Goal: Check status: Check status

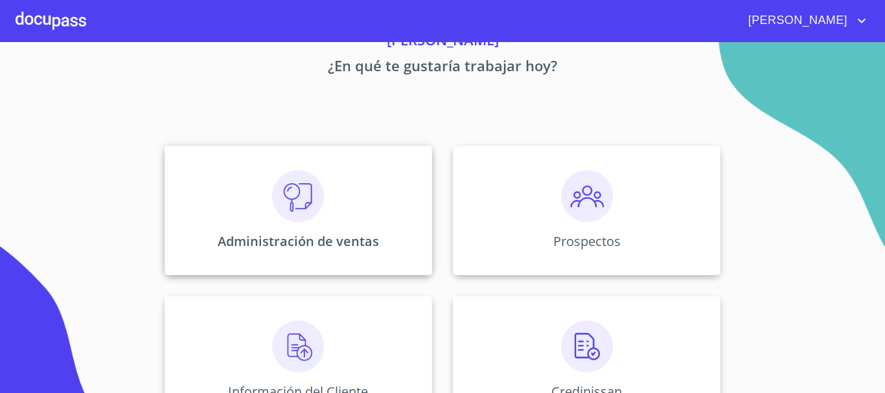
scroll to position [194, 0]
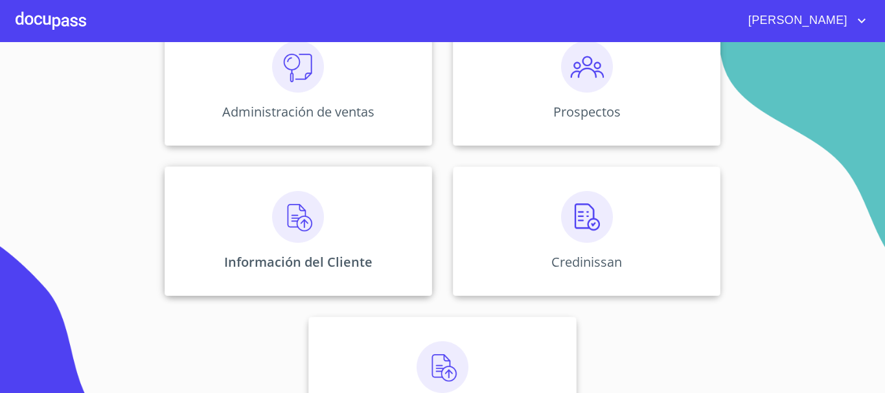
click at [303, 245] on div "Información del Cliente" at bounding box center [298, 231] width 267 height 130
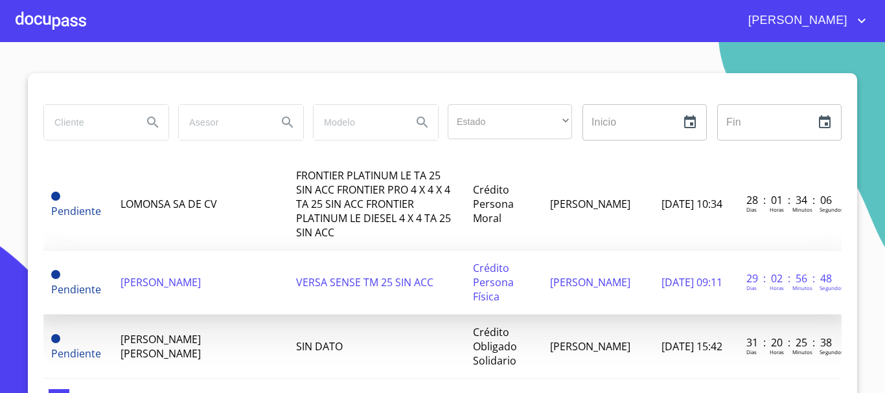
scroll to position [1036, 0]
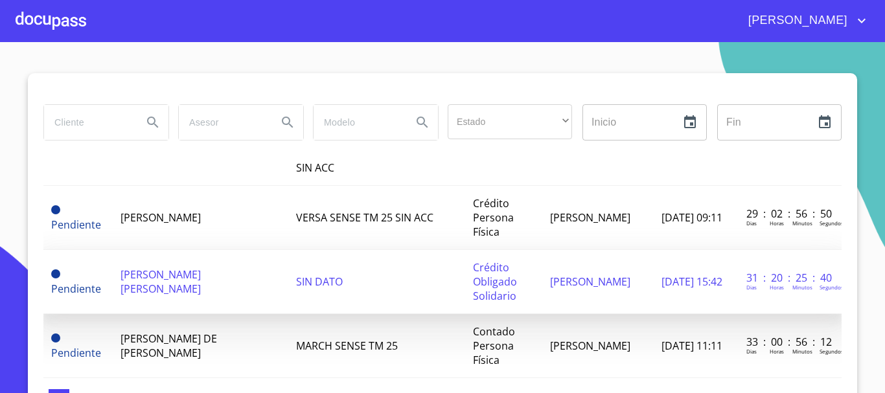
click at [201, 267] on span "[PERSON_NAME] [PERSON_NAME]" at bounding box center [160, 281] width 80 height 28
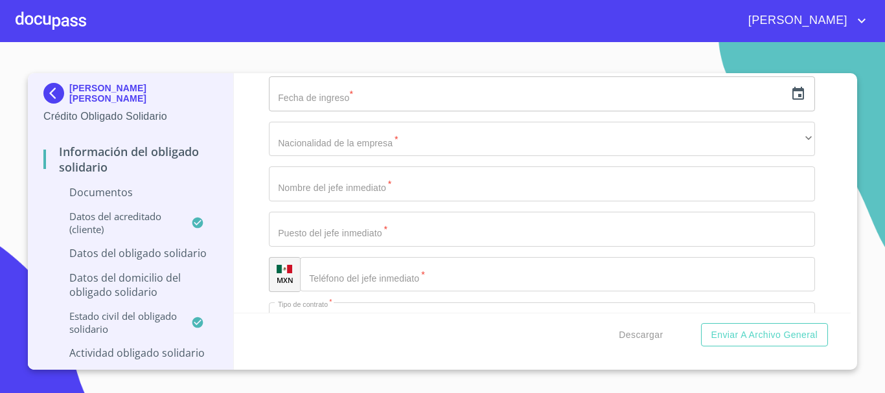
scroll to position [3790, 0]
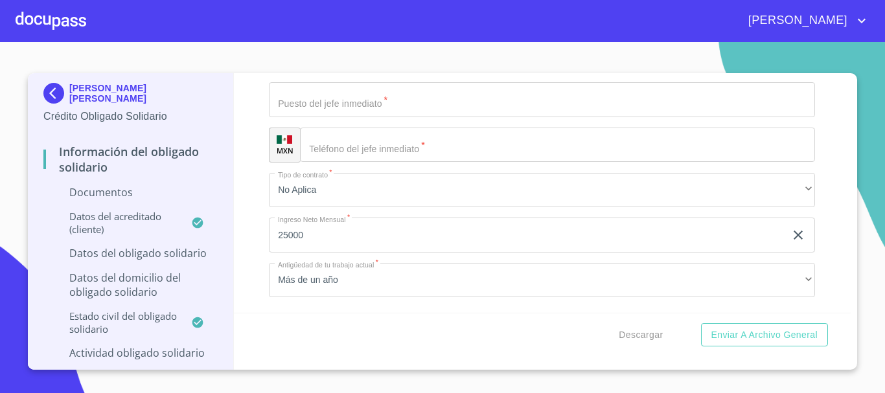
click at [41, 15] on div at bounding box center [51, 20] width 71 height 41
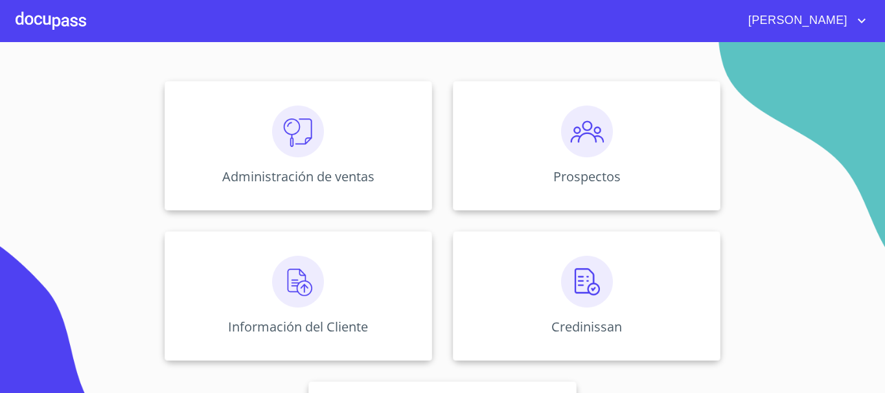
scroll to position [258, 0]
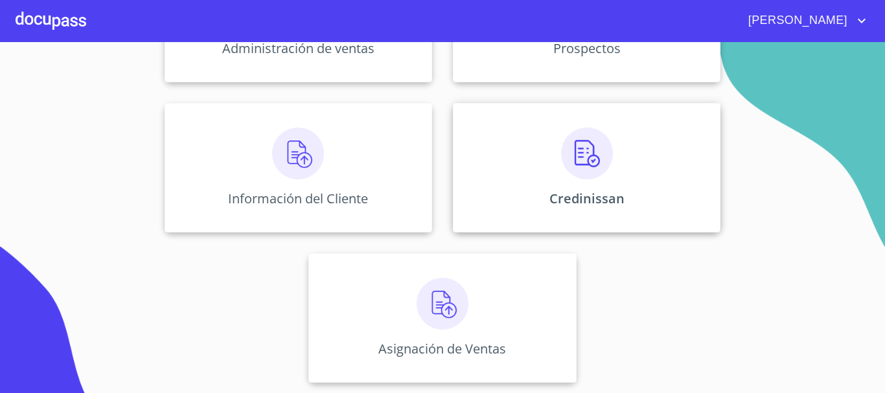
click at [597, 177] on img at bounding box center [587, 154] width 52 height 52
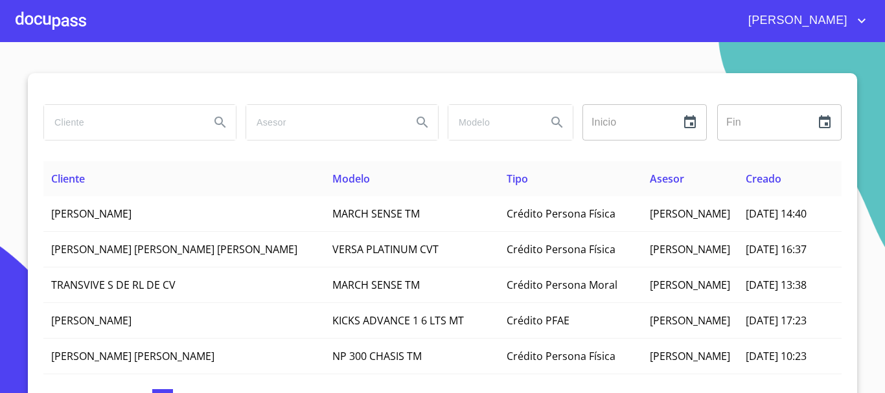
click at [62, 24] on div at bounding box center [51, 20] width 71 height 41
